Goal: Task Accomplishment & Management: Manage account settings

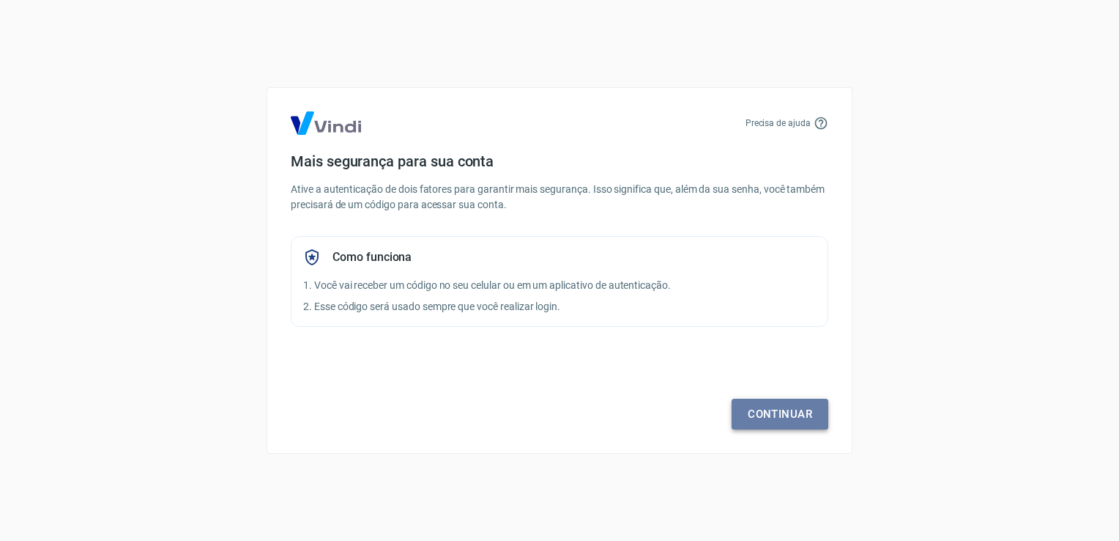
click at [754, 417] on link "Continuar" at bounding box center [780, 413] width 97 height 31
